Goal: Transaction & Acquisition: Purchase product/service

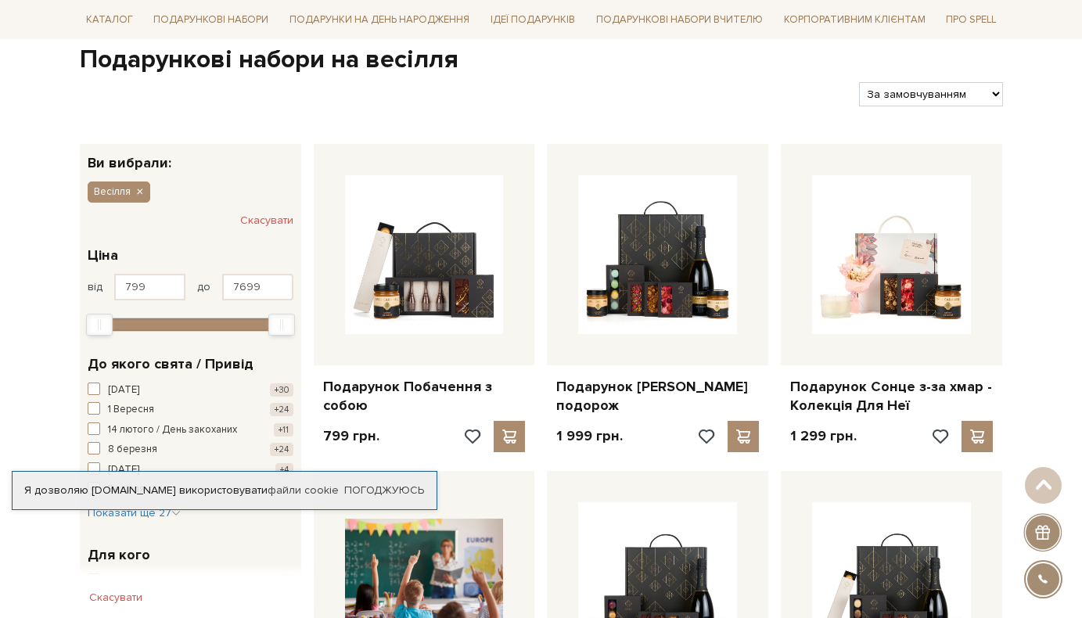
scroll to position [156, 0]
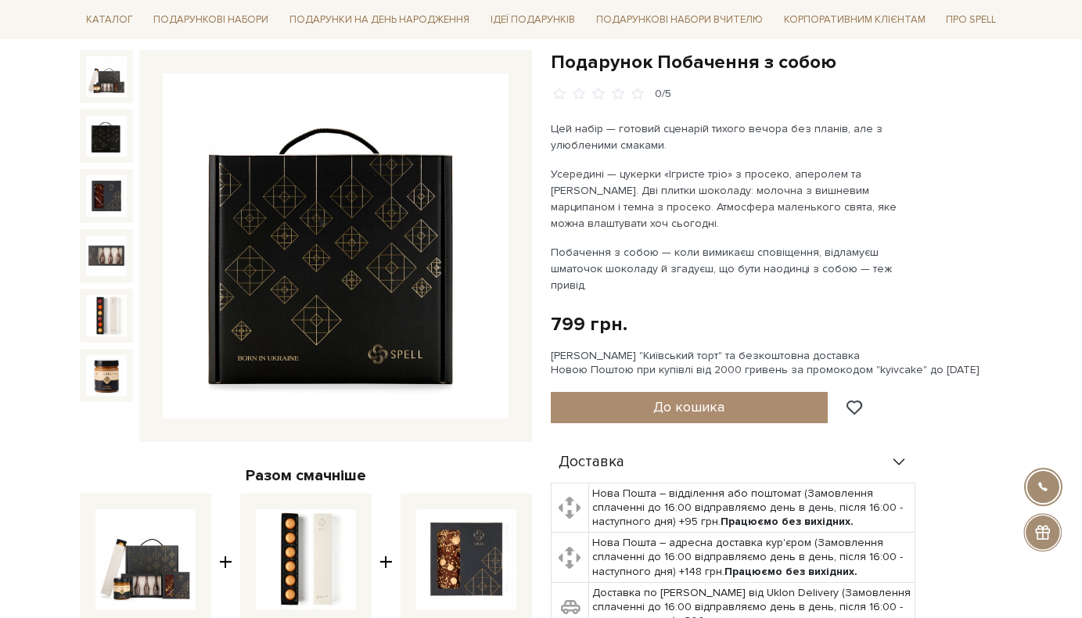
scroll to position [313, 0]
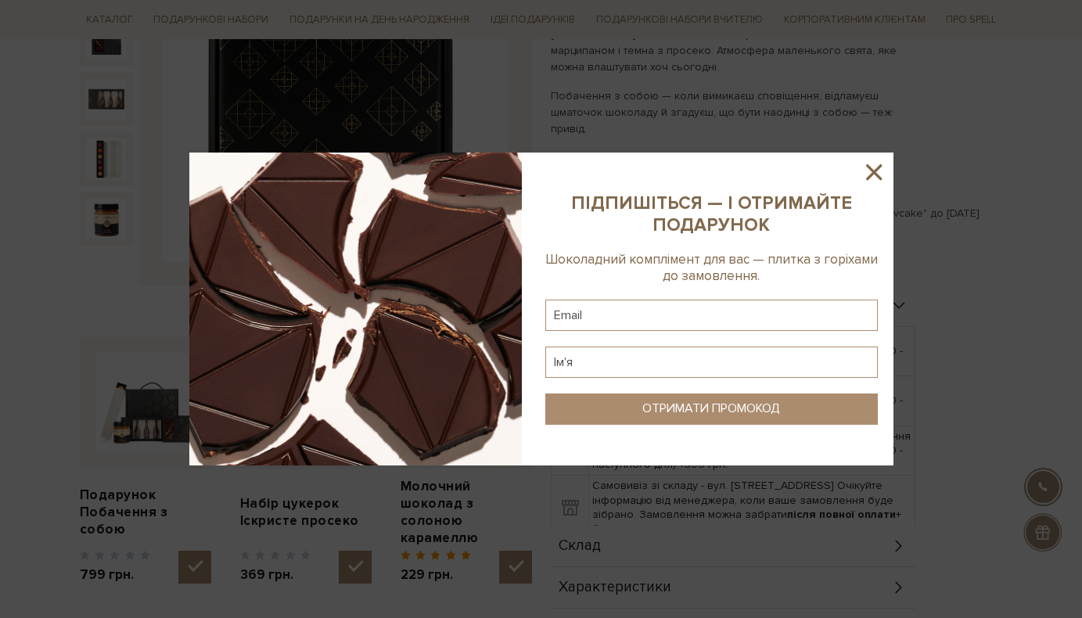
click at [865, 164] on icon at bounding box center [874, 172] width 27 height 27
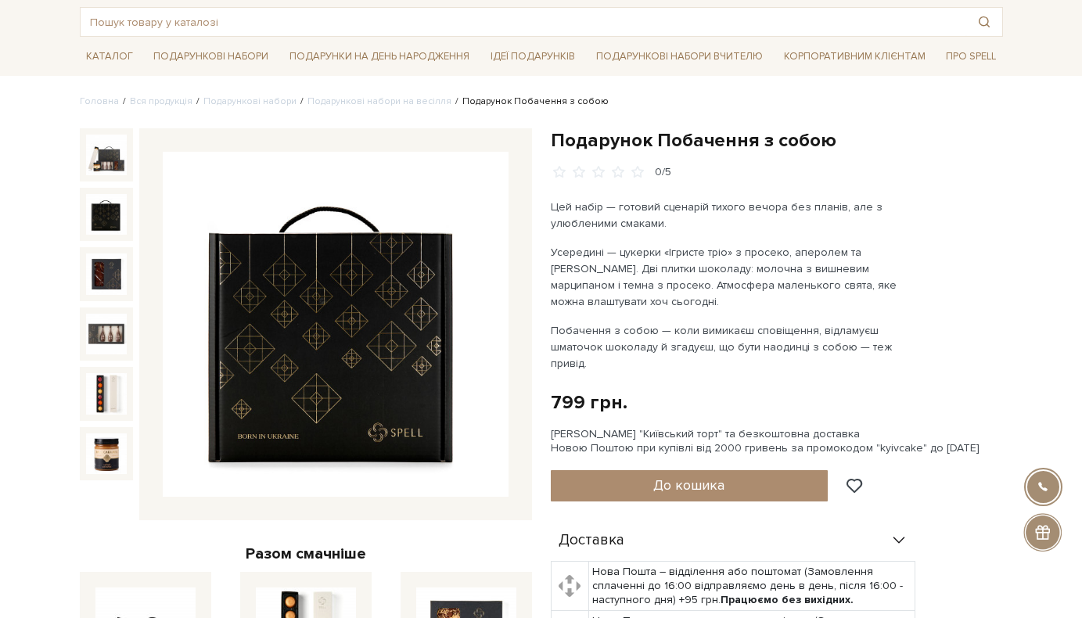
scroll to position [0, 0]
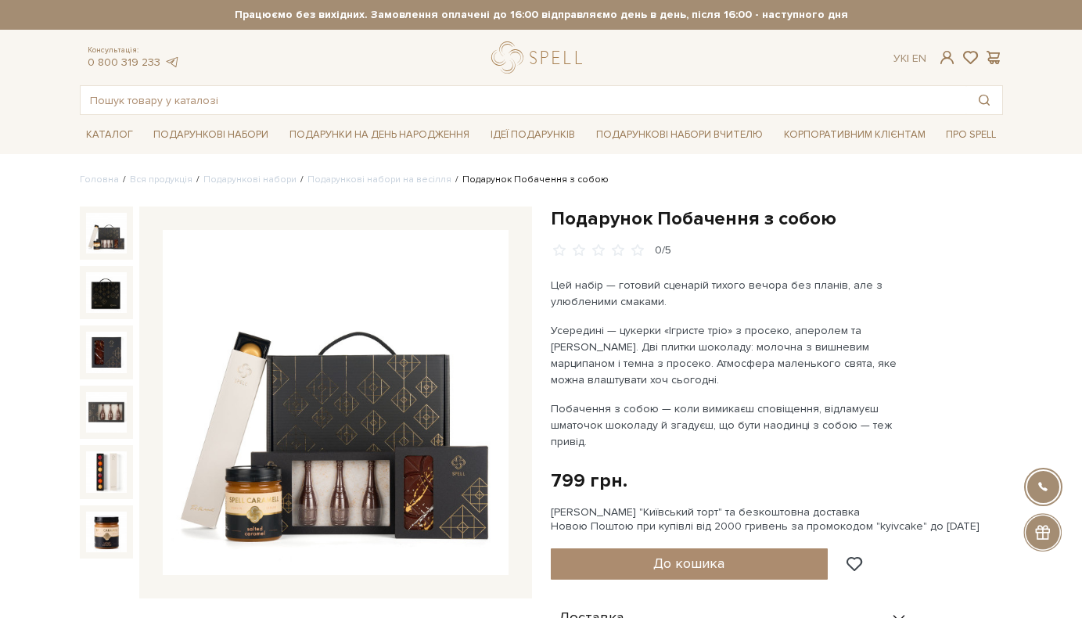
click at [102, 231] on img at bounding box center [106, 233] width 41 height 41
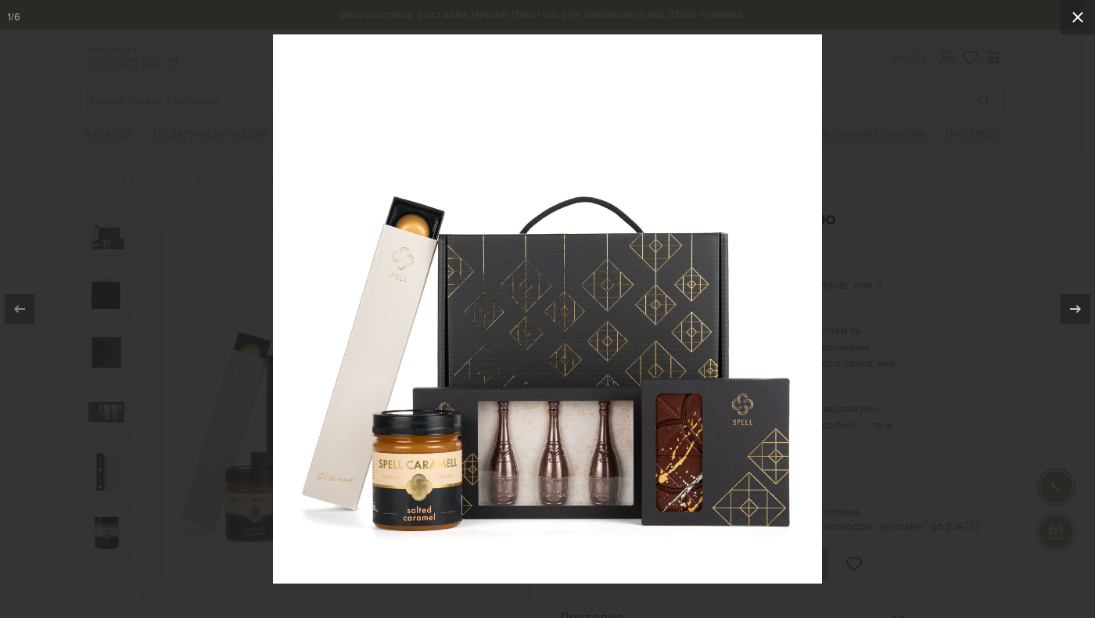
click at [1075, 17] on icon at bounding box center [1078, 17] width 19 height 19
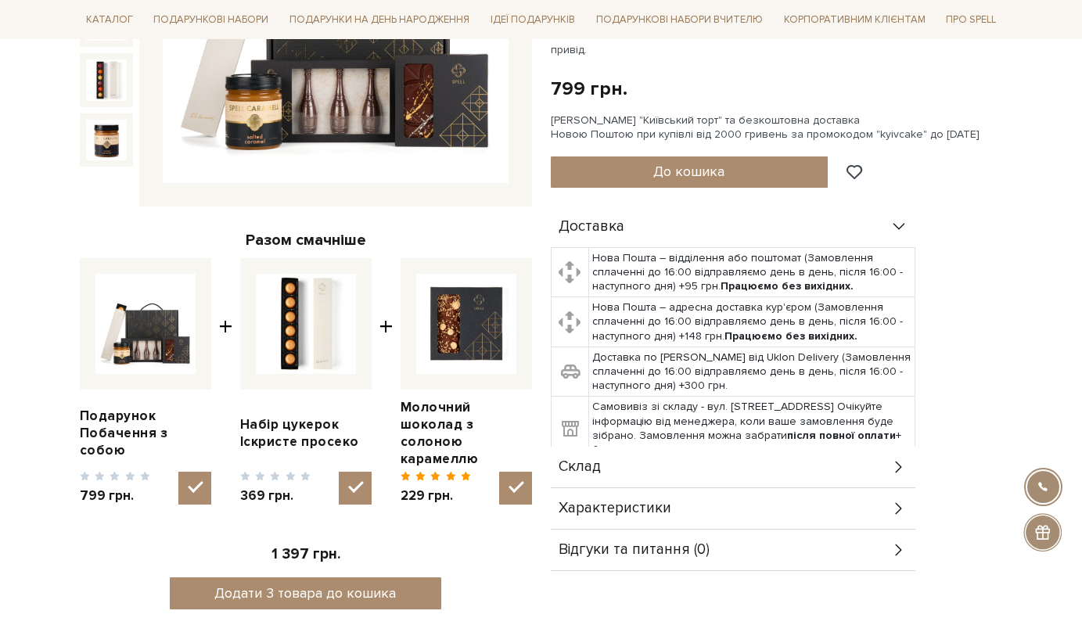
scroll to position [469, 0]
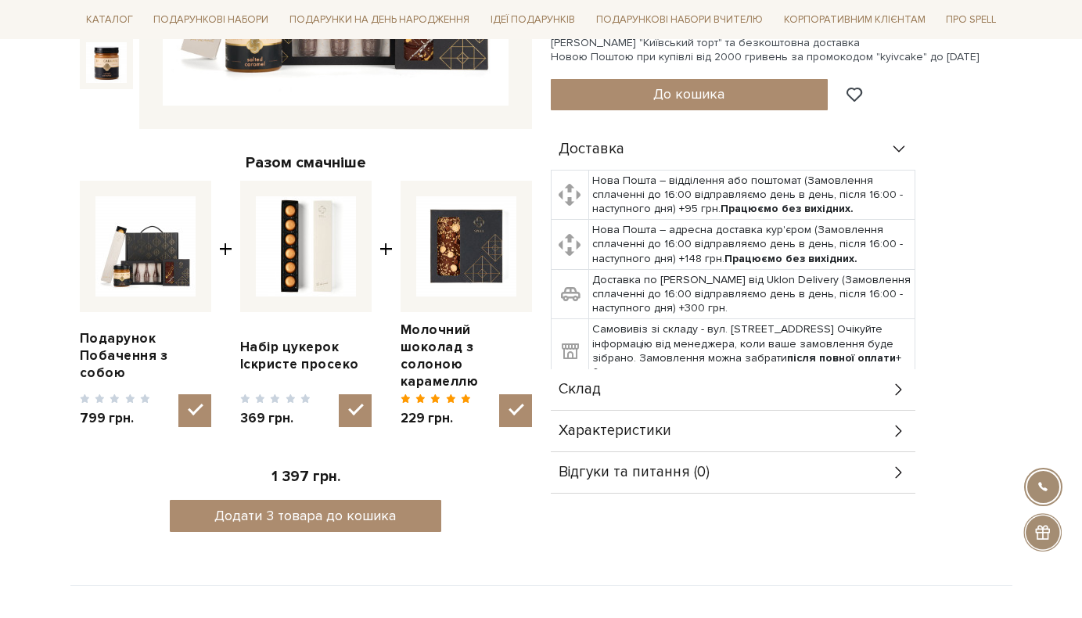
click at [894, 381] on icon at bounding box center [898, 389] width 17 height 17
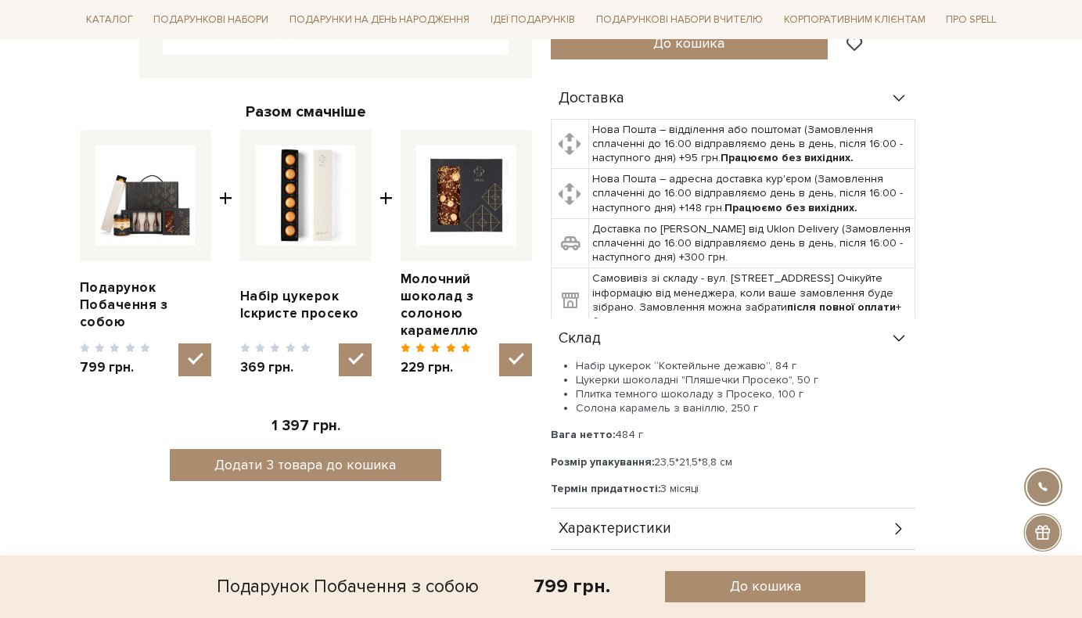
scroll to position [548, 0]
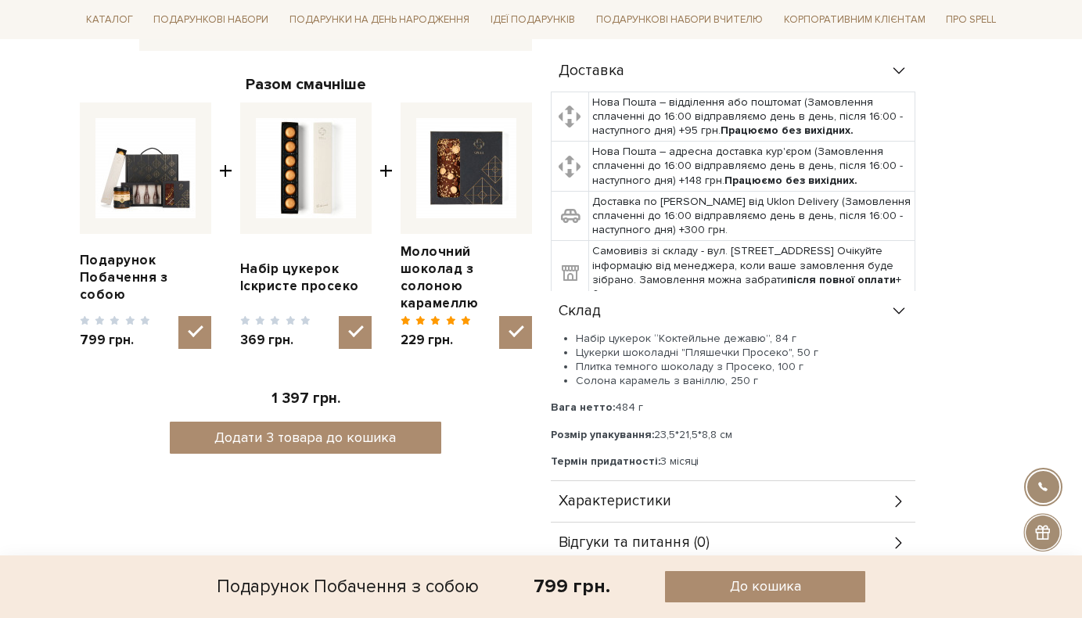
click at [869, 481] on div "Характеристики" at bounding box center [733, 501] width 365 height 41
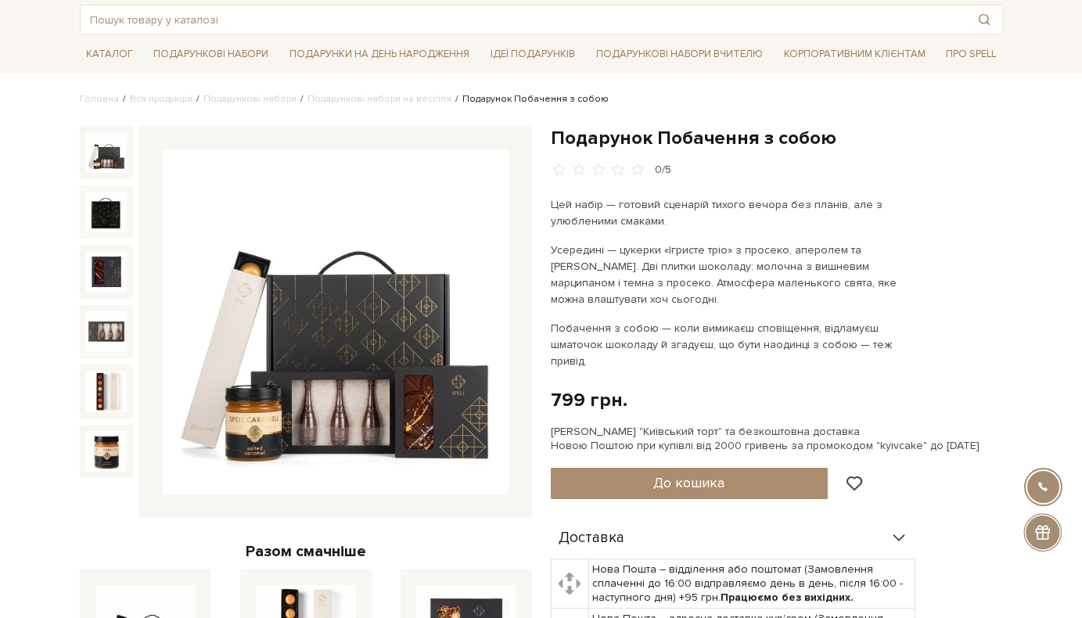
scroll to position [0, 0]
